Goal: Task Accomplishment & Management: Manage account settings

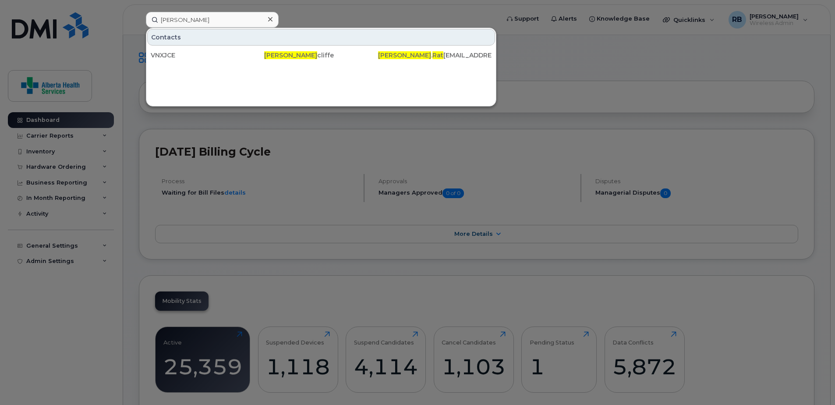
drag, startPoint x: 0, startPoint y: 0, endPoint x: 131, endPoint y: 13, distance: 132.0
click at [139, 14] on div "shawn rat Contacts VNXJCE Shawn Rat cliffe Shawn . Rat cliffe@covenanthealth.ca" at bounding box center [320, 20] width 362 height 16
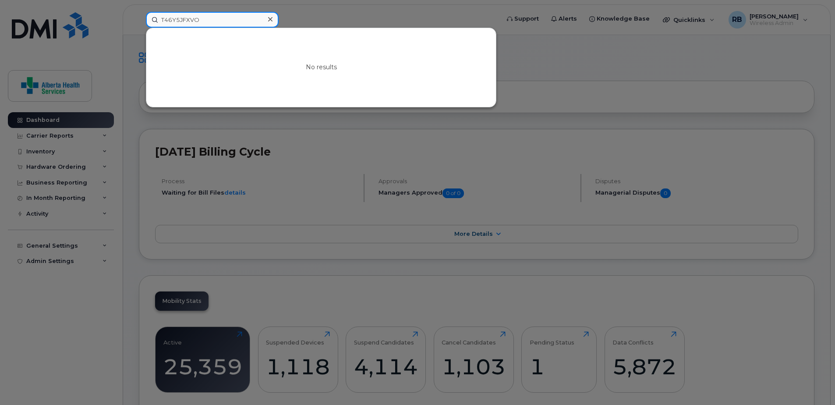
drag, startPoint x: 233, startPoint y: 25, endPoint x: 56, endPoint y: -9, distance: 180.3
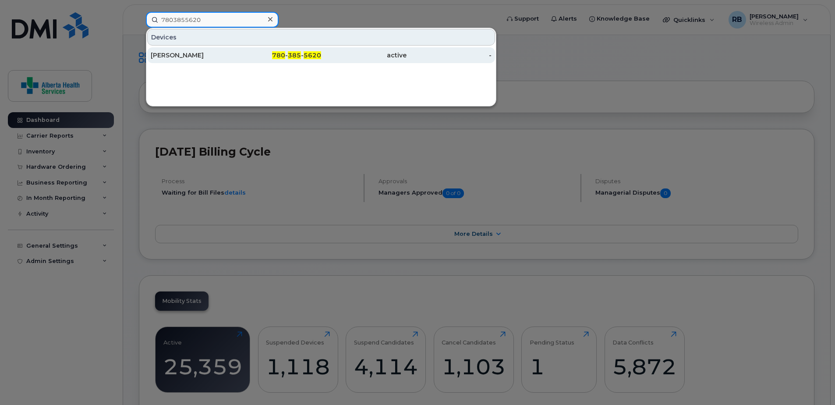
type input "7803855620"
click at [308, 52] on span "5620" at bounding box center [313, 55] width 18 height 8
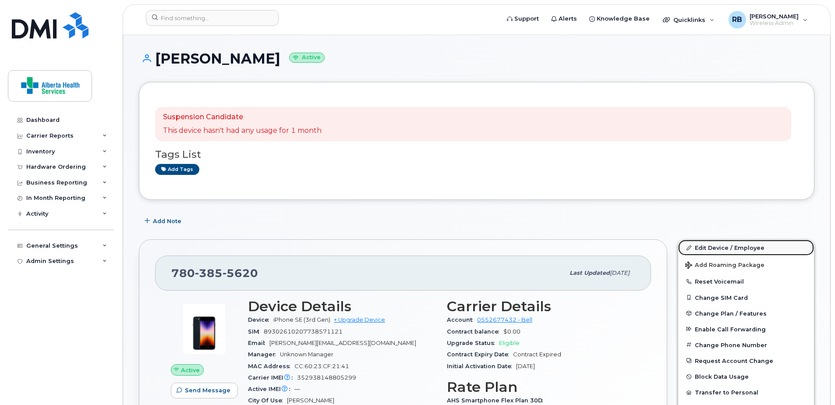
click at [721, 250] on link "Edit Device / Employee" at bounding box center [746, 248] width 136 height 16
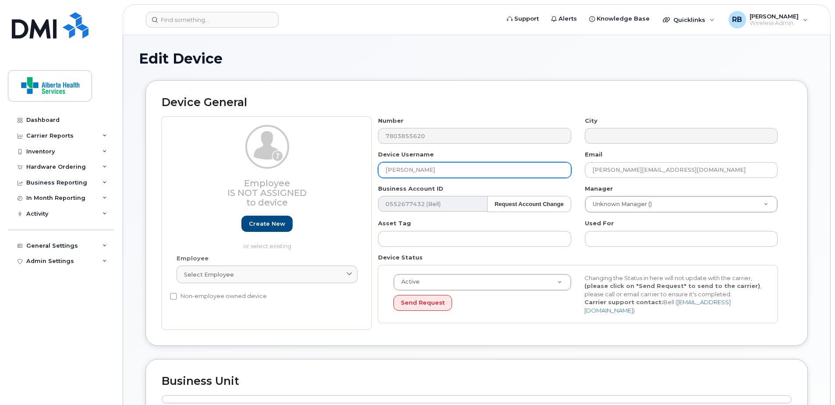
drag, startPoint x: 481, startPoint y: 169, endPoint x: 245, endPoint y: 141, distance: 238.2
click at [246, 143] on div "Employee Is not assigned to device Create new or select existing Employee Selec…" at bounding box center [477, 223] width 630 height 213
paste input "Wendy Doran"
type input "Wendy Doran"
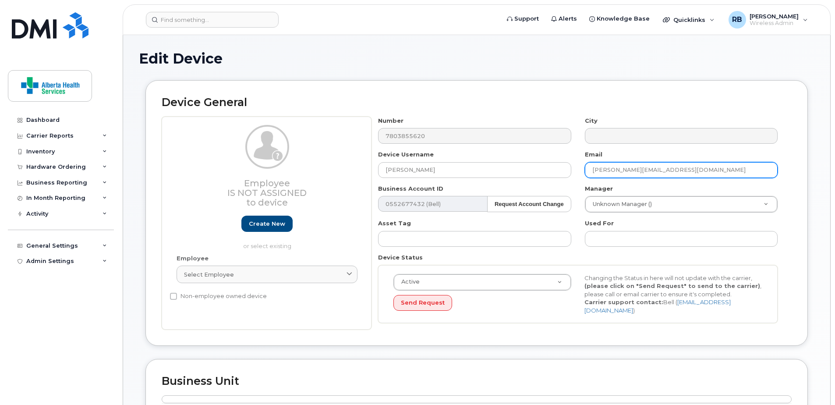
drag, startPoint x: 541, startPoint y: 161, endPoint x: 476, endPoint y: 154, distance: 65.2
click at [479, 154] on div "Number 7803855620 City Device Username Wendy Doran Email Caitlyn.Hees@albertahe…" at bounding box center [578, 223] width 413 height 213
paste input "Wendy.Doran@assistedlivingalberta"
type input "Wendy.Doran@assistedlivingalberta.ca"
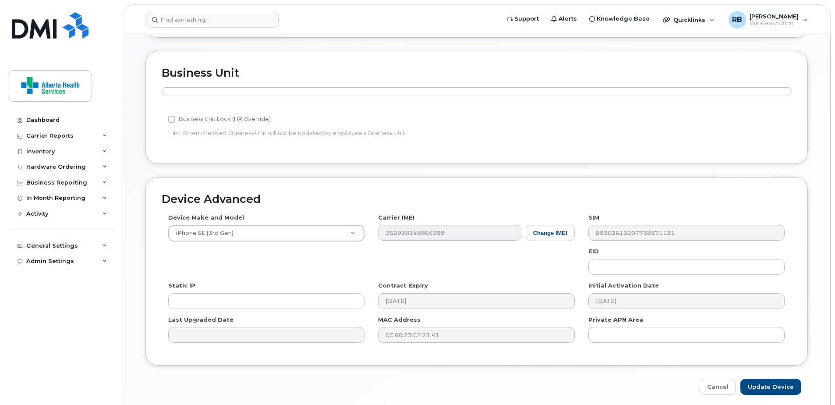
scroll to position [338, 0]
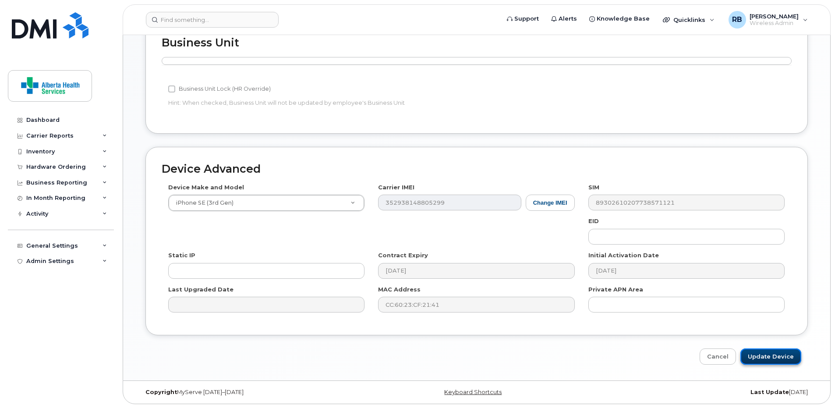
click at [788, 352] on input "Update Device" at bounding box center [770, 356] width 61 height 16
type input "Saving..."
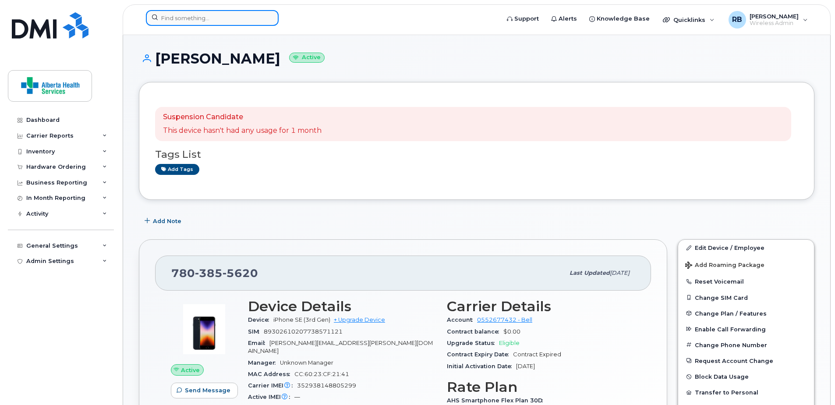
click at [217, 18] on input at bounding box center [212, 18] width 133 height 16
paste input "Daithe Dziadyk"
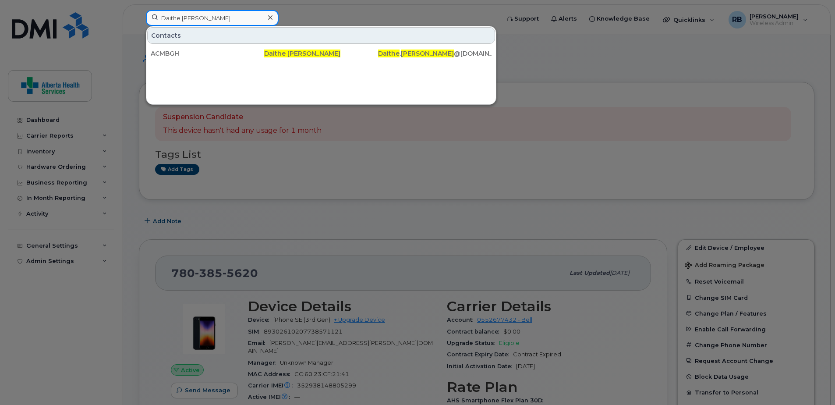
drag, startPoint x: 182, startPoint y: 18, endPoint x: 102, endPoint y: 9, distance: 80.7
click at [139, 10] on div "Daithe Dziadyk Contacts ACMBGH Daithe Dziadyk Daithe . Dziadyk @assistedlivinga…" at bounding box center [320, 19] width 362 height 19
paste input "ebbie Rice"
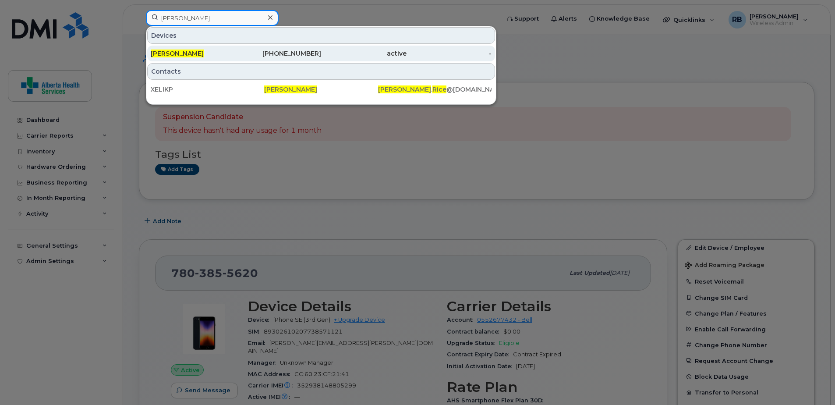
type input "[PERSON_NAME]"
click at [311, 53] on div "587-281-0566" at bounding box center [278, 53] width 85 height 9
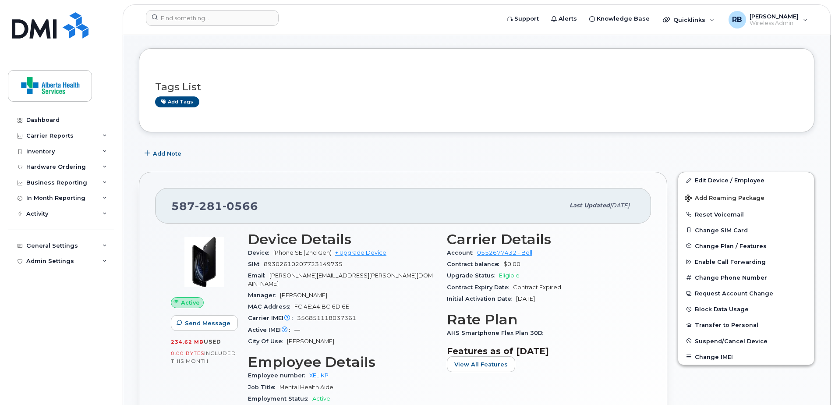
scroll to position [44, 0]
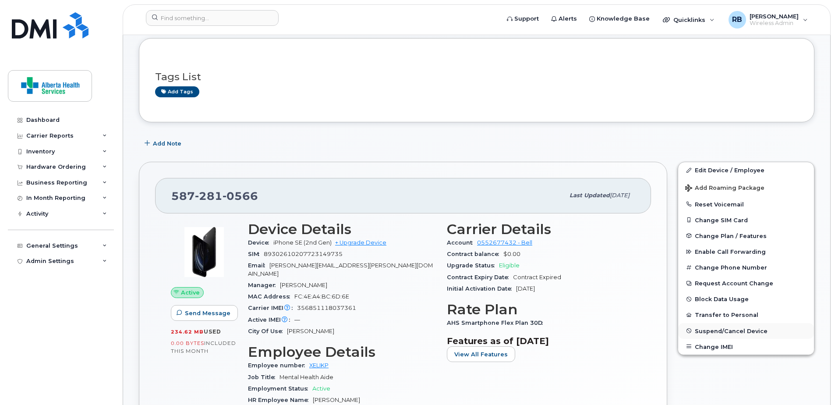
click at [755, 328] on span "Suspend/Cancel Device" at bounding box center [731, 330] width 73 height 7
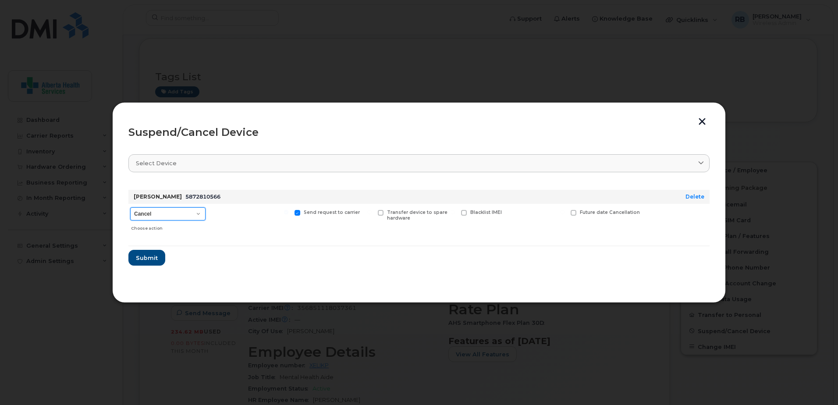
click at [157, 217] on select "Cancel Suspend - Extend Suspension Suspend - Reduced Rate Suspend - Full Rate S…" at bounding box center [167, 213] width 75 height 13
select select "[object Object]"
click at [130, 207] on select "Cancel Suspend - Extend Suspension Suspend - Reduced Rate Suspend - Full Rate S…" at bounding box center [167, 213] width 75 height 13
click at [464, 213] on span at bounding box center [464, 213] width 6 height 6
click at [455, 213] on input "Blacklist IMEI" at bounding box center [452, 212] width 4 height 4
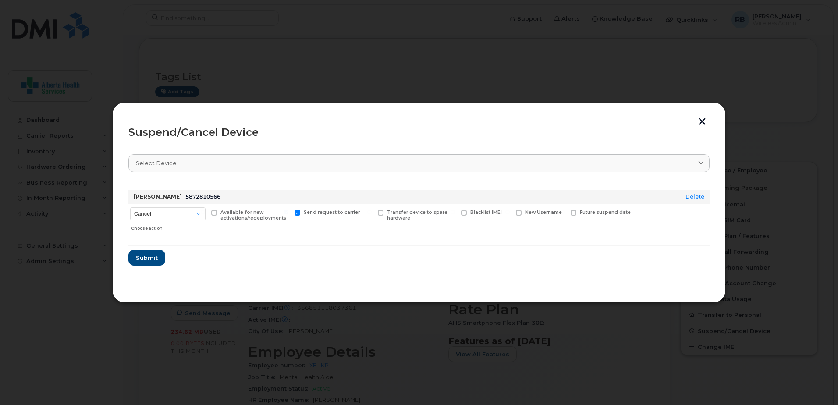
checkbox input "true"
click at [149, 258] on span "Submit" at bounding box center [146, 258] width 22 height 8
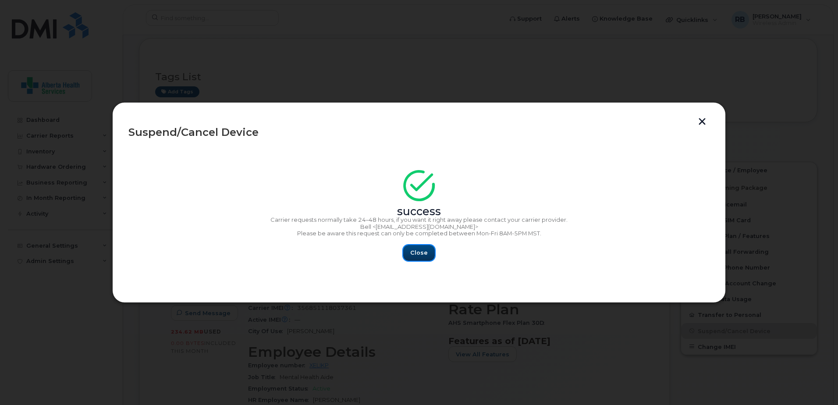
click at [416, 253] on span "Close" at bounding box center [419, 252] width 18 height 8
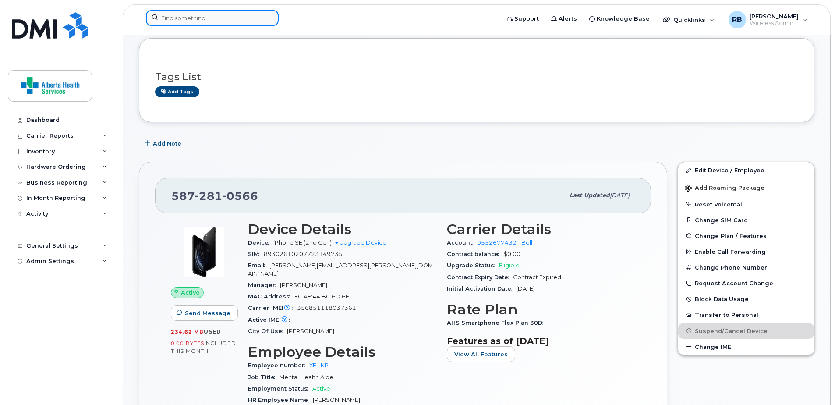
click at [207, 22] on input at bounding box center [212, 18] width 133 height 16
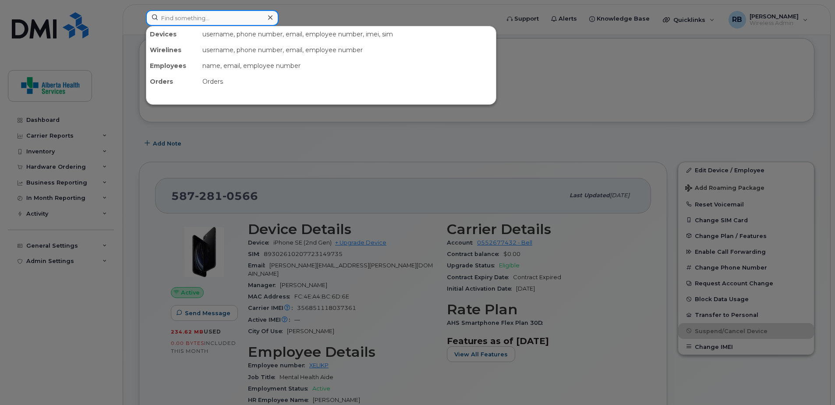
paste input "[PHONE_NUMBER]"
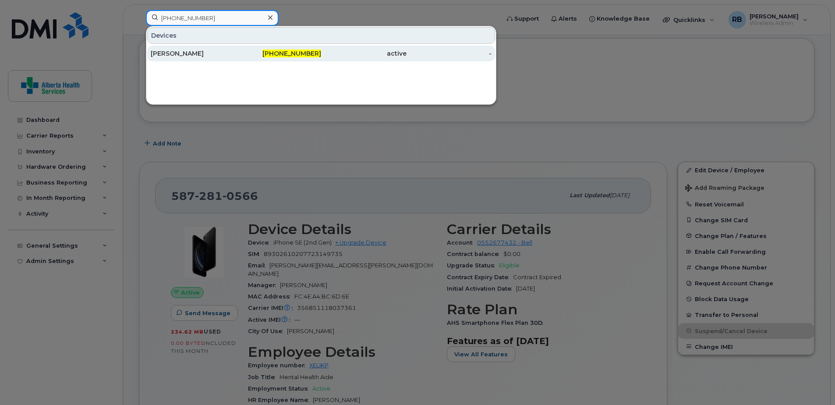
type input "780-906-2708"
click at [270, 56] on div "780-906-2708" at bounding box center [278, 53] width 85 height 9
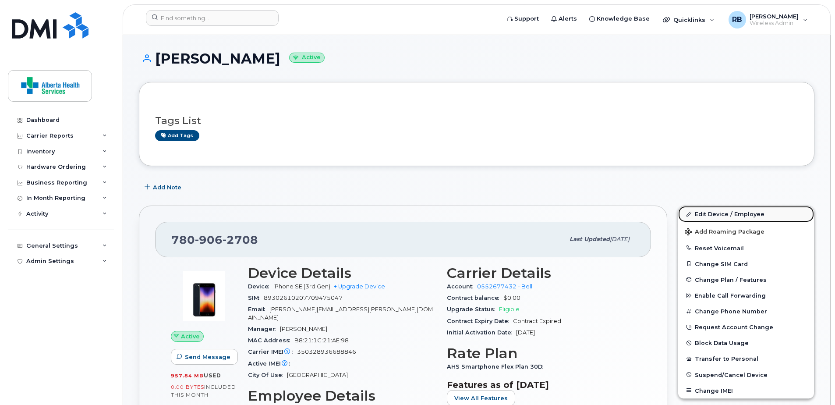
click at [722, 211] on link "Edit Device / Employee" at bounding box center [746, 214] width 136 height 16
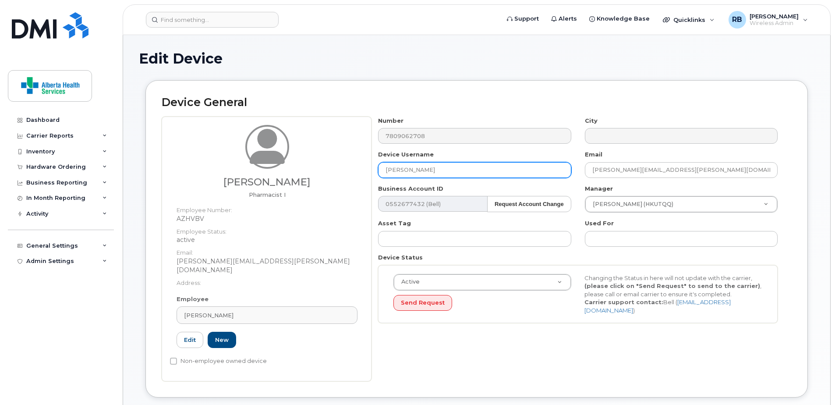
drag, startPoint x: 458, startPoint y: 168, endPoint x: 260, endPoint y: 156, distance: 198.8
click at [261, 157] on div "Megan Hanks Pharmacist I Employee Number: AZHVBV Employee Status: active Email:…" at bounding box center [477, 249] width 630 height 265
paste input "[PERSON_NAME]"
type input "Andrea Brimacombe"
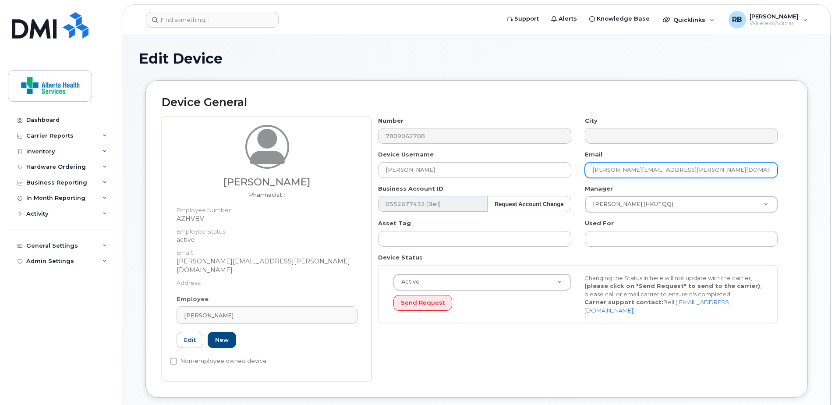
drag, startPoint x: 733, startPoint y: 166, endPoint x: 467, endPoint y: 161, distance: 266.0
click at [467, 161] on div "Number 7809062708 City Device Username Andrea Brimacombe Email Megan.Hanks@albe…" at bounding box center [578, 223] width 413 height 213
paste input "Andrea.Brimacombe@ah"
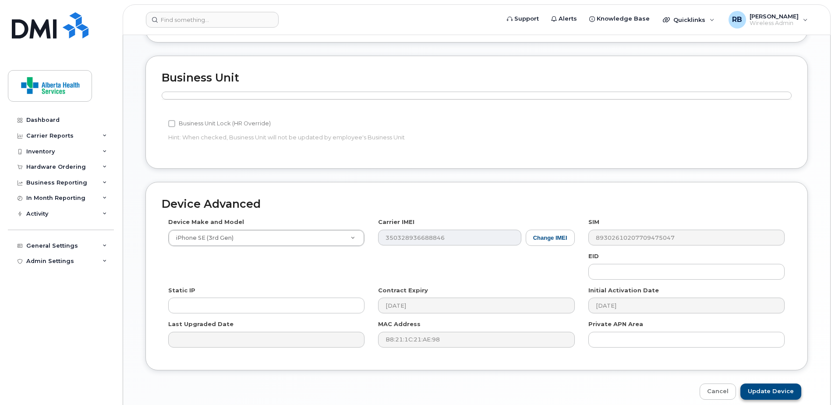
scroll to position [385, 0]
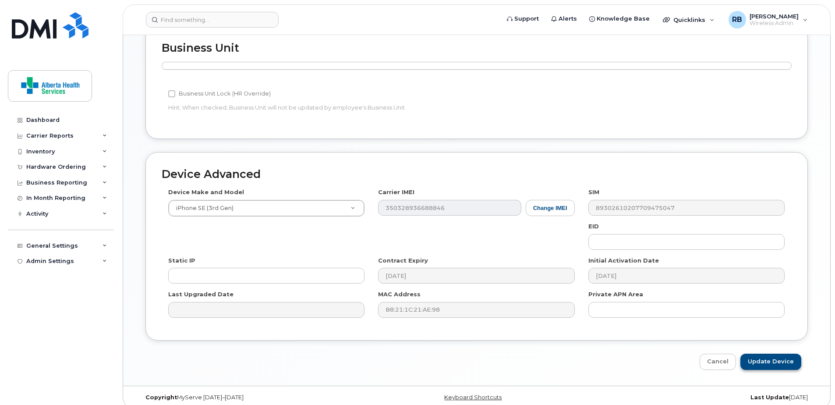
type input "Andrea.Brimacombe@ahs.ca"
click at [761, 354] on input "Update Device" at bounding box center [770, 362] width 61 height 16
type input "Saving..."
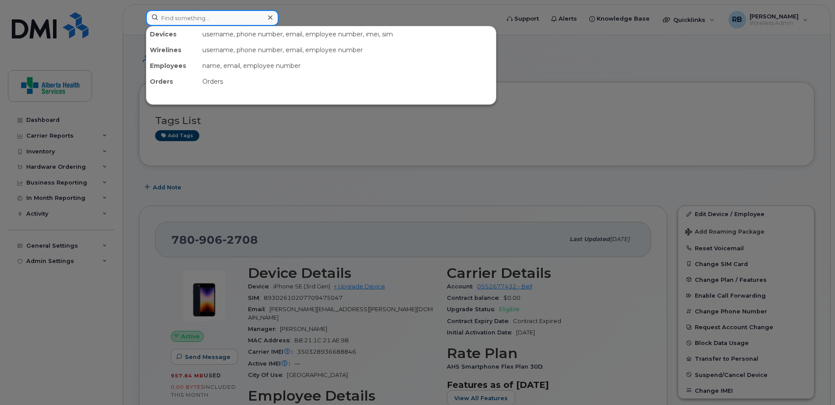
click at [196, 14] on input at bounding box center [212, 18] width 133 height 16
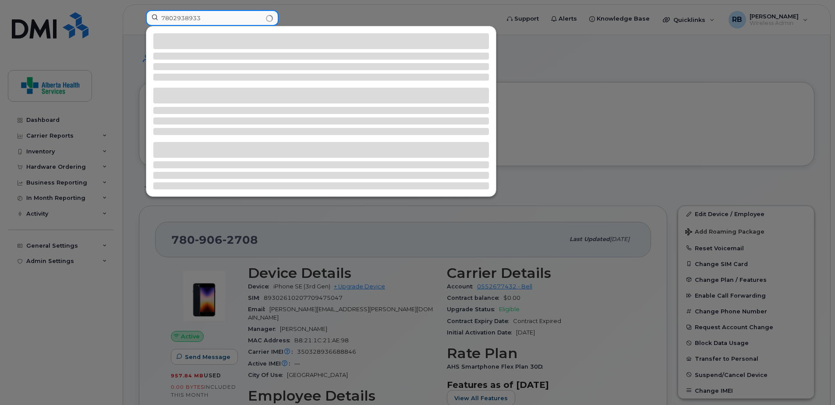
drag, startPoint x: 234, startPoint y: 18, endPoint x: 87, endPoint y: 9, distance: 147.5
click at [139, 10] on div "7802938933" at bounding box center [320, 19] width 362 height 19
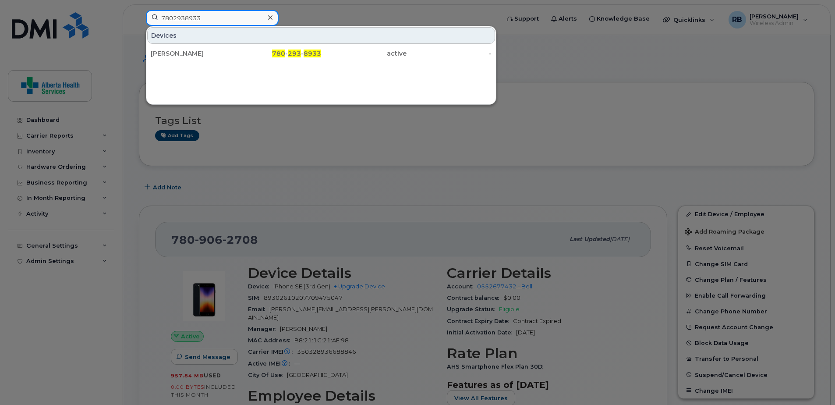
click at [230, 21] on input "7802938933" at bounding box center [212, 18] width 133 height 16
drag, startPoint x: 142, startPoint y: 16, endPoint x: 124, endPoint y: 8, distance: 19.6
click at [139, 12] on div "7802938933 Devices Kelsey Switzer 780 - 293 - 8933 active -" at bounding box center [320, 19] width 362 height 19
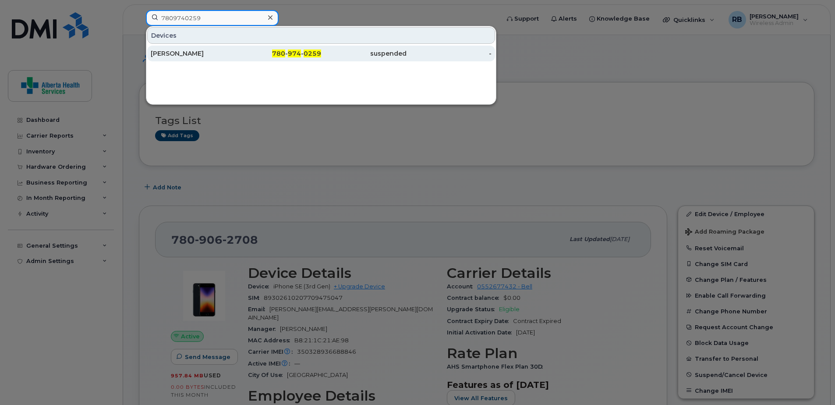
type input "7809740259"
click at [250, 53] on div "780 - 974 - 0259" at bounding box center [278, 53] width 85 height 9
